Goal: Navigation & Orientation: Find specific page/section

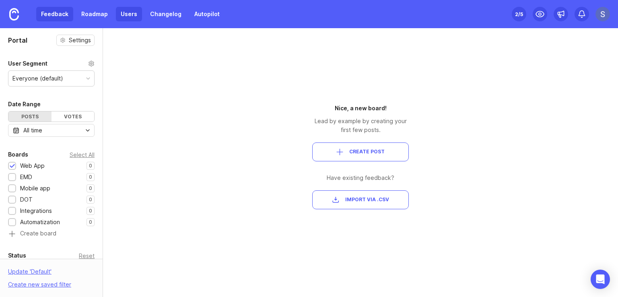
click at [123, 12] on link "Users" at bounding box center [129, 14] width 26 height 14
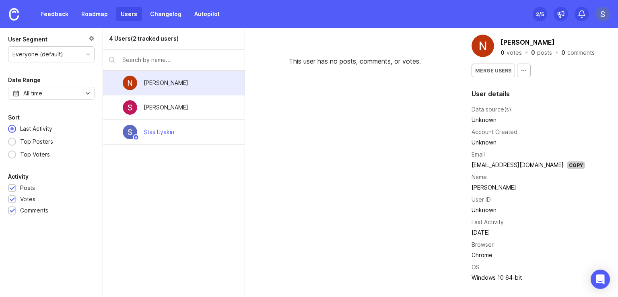
click at [603, 13] on img at bounding box center [602, 14] width 14 height 14
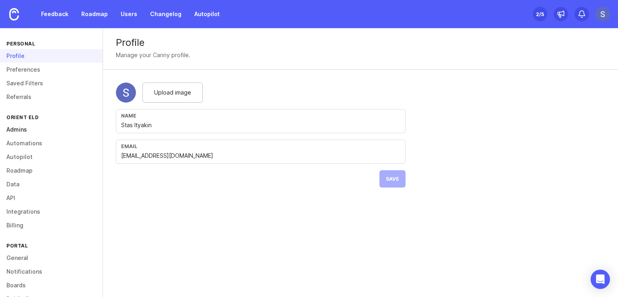
click at [31, 128] on link "Admins" at bounding box center [51, 130] width 103 height 14
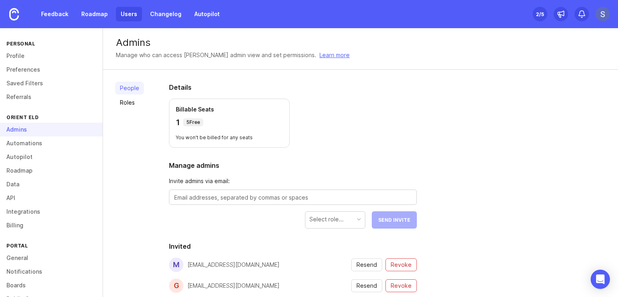
click at [126, 18] on link "Users" at bounding box center [129, 14] width 26 height 14
